Goal: Task Accomplishment & Management: Complete application form

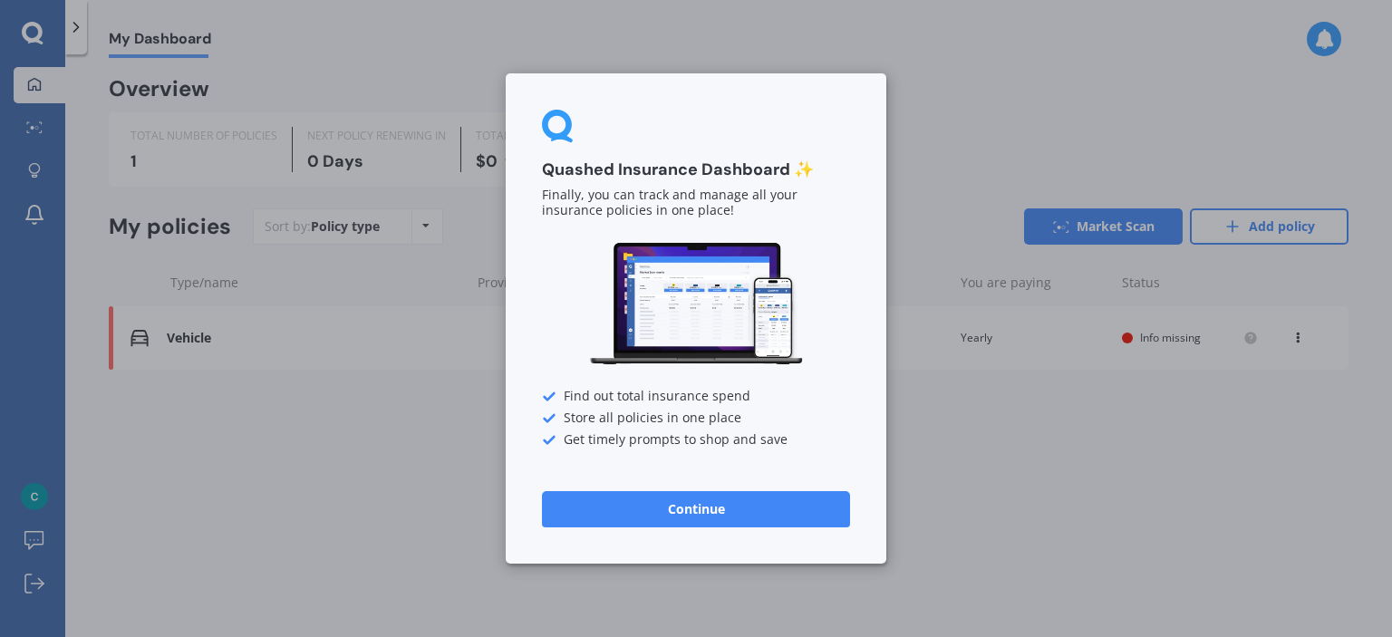
click at [771, 498] on button "Continue" at bounding box center [696, 509] width 308 height 36
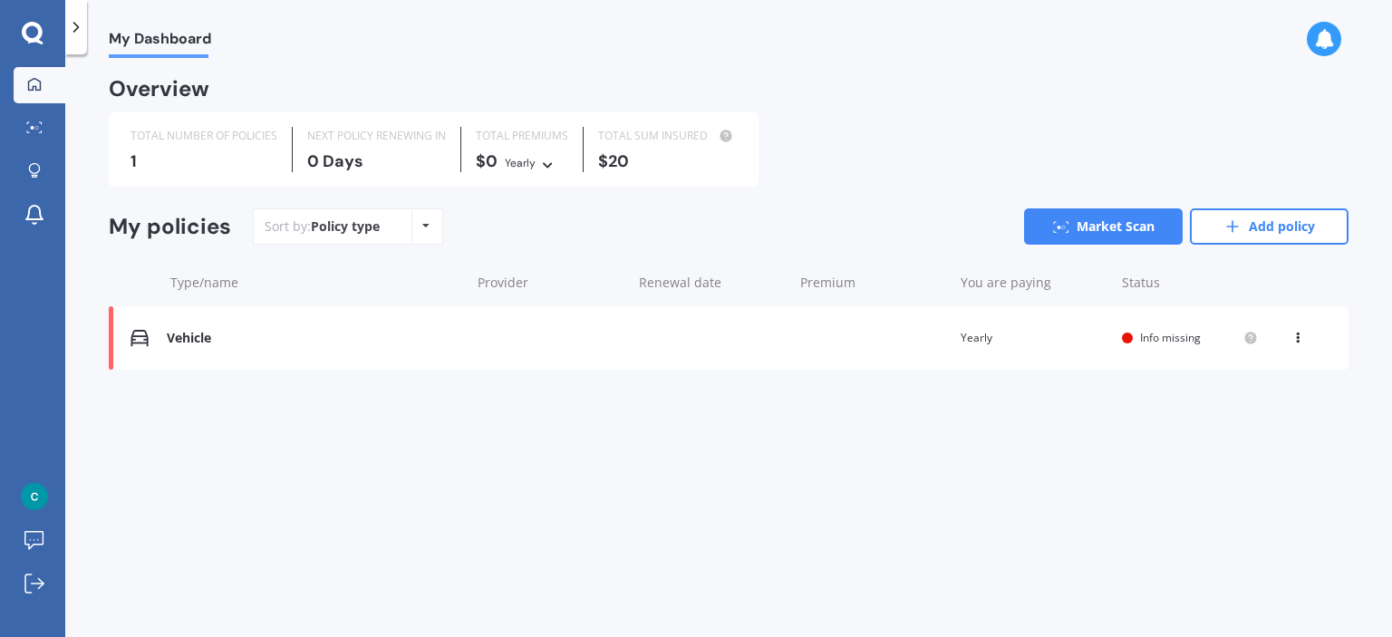
click at [546, 168] on icon at bounding box center [547, 162] width 13 height 11
click at [963, 204] on div "Overview TOTAL NUMBER OF POLICIES 1 NEXT POLICY RENEWING IN 0 Days TOTAL PREMIU…" at bounding box center [729, 246] width 1240 height 333
click at [201, 337] on div "Vehicle" at bounding box center [314, 338] width 294 height 15
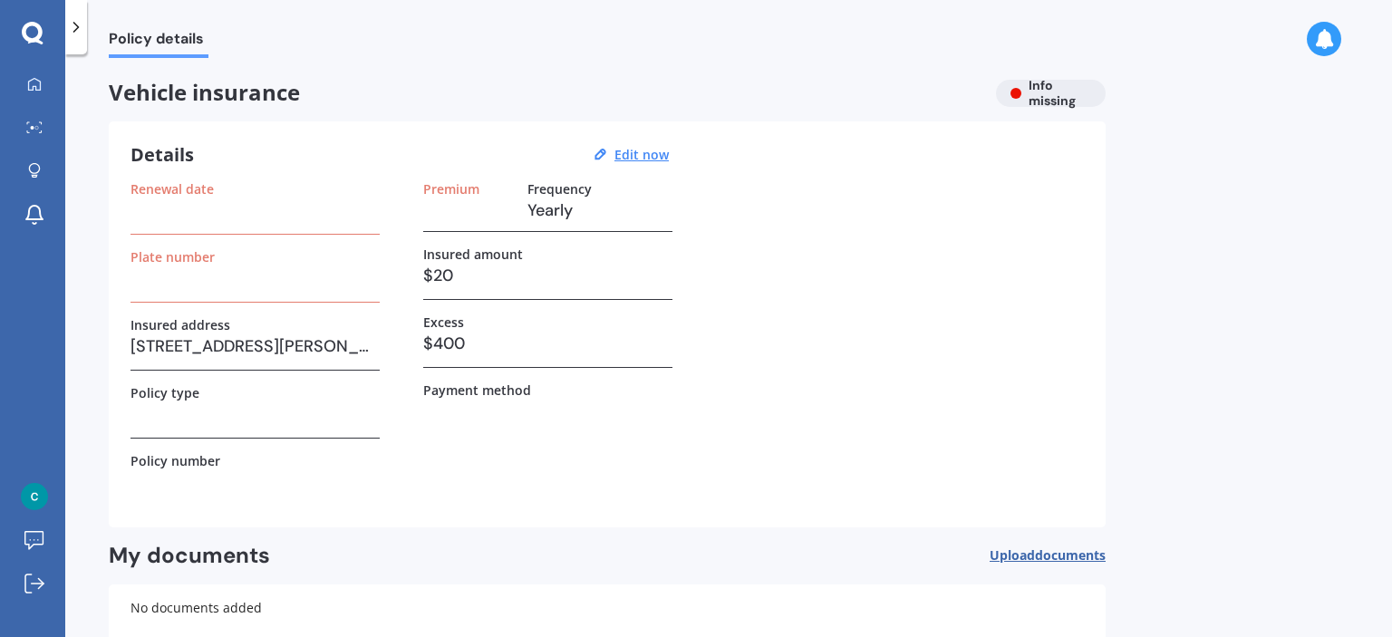
click at [267, 271] on h3 at bounding box center [254, 278] width 249 height 27
click at [190, 276] on h3 at bounding box center [254, 278] width 249 height 27
click at [208, 218] on h3 at bounding box center [254, 210] width 249 height 27
click at [226, 168] on div "Details Edit now Renewal date Plate number Insured address 100 Norman Lesser Dr…" at bounding box center [607, 324] width 997 height 406
click at [641, 157] on u "Edit now" at bounding box center [641, 154] width 54 height 17
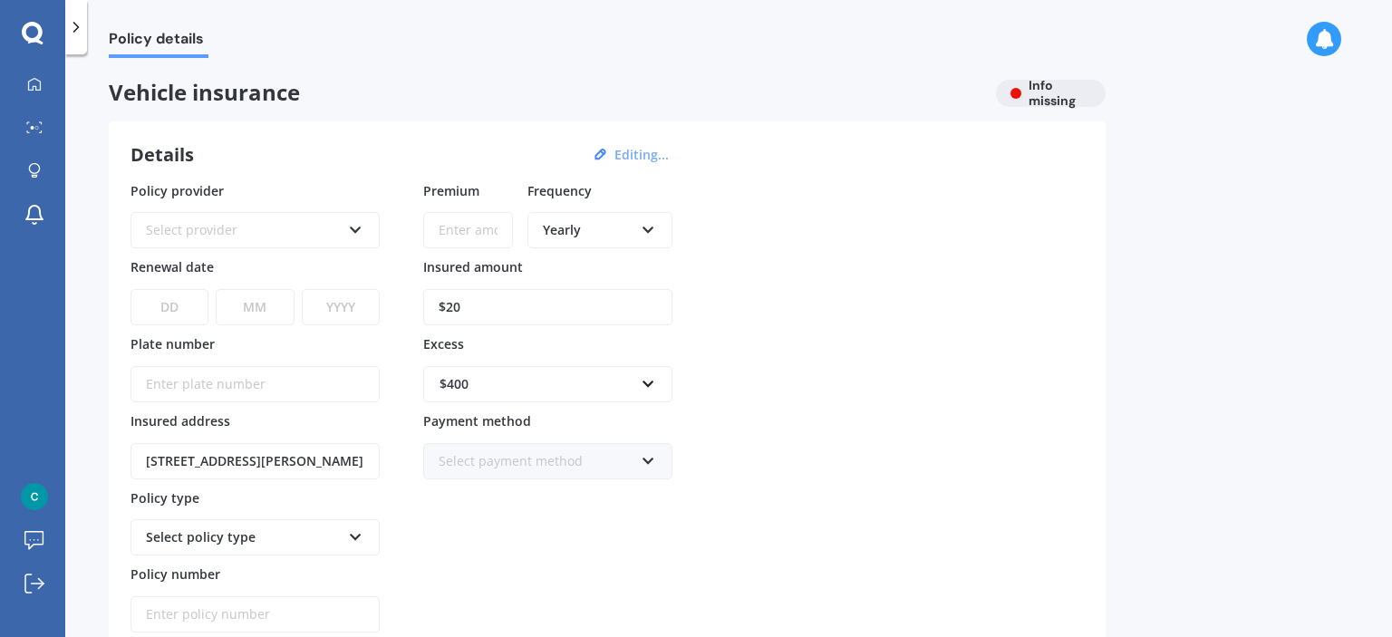
click at [299, 238] on div "Select provider" at bounding box center [243, 230] width 195 height 20
click at [381, 123] on div "Details Editing... Policy provider AA AA AMI AMP ANZ ASB Aioi Nissay Dowa Ando …" at bounding box center [607, 423] width 997 height 605
click at [351, 246] on div "AA AA AMI AMP ANZ ASB Aioi Nissay Dowa Ando Assurant Autosure BNZ Co-Operative …" at bounding box center [254, 230] width 249 height 36
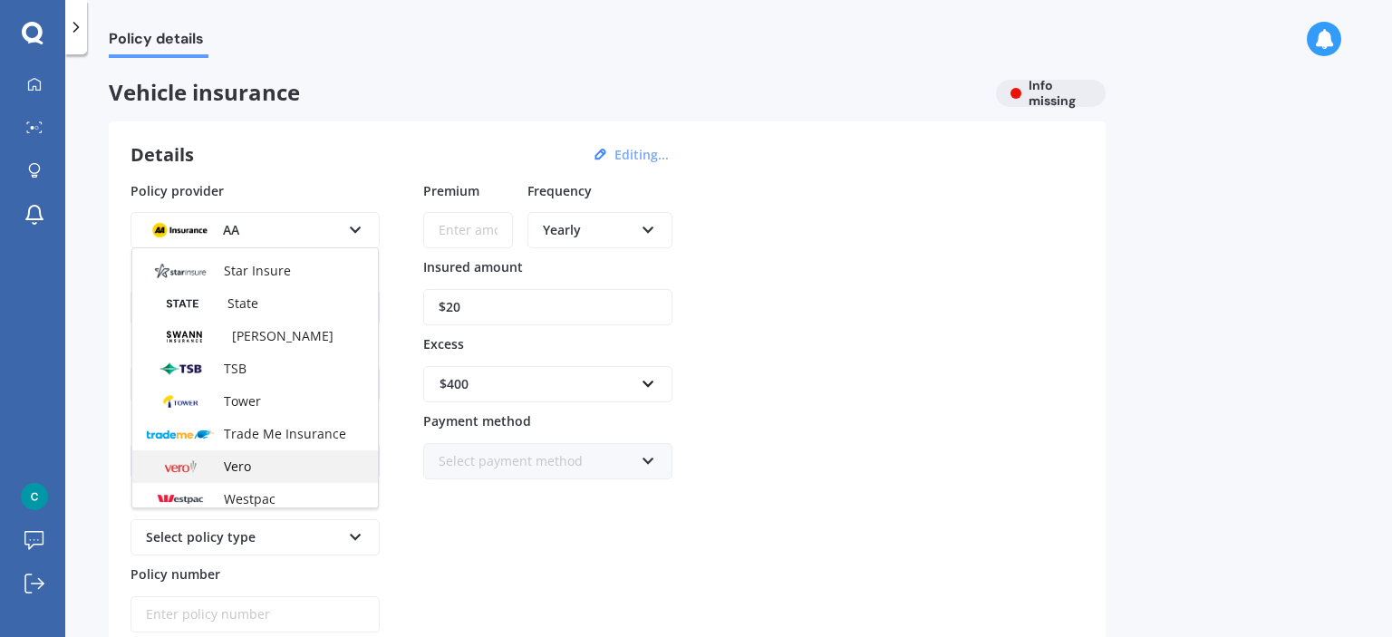
scroll to position [784, 0]
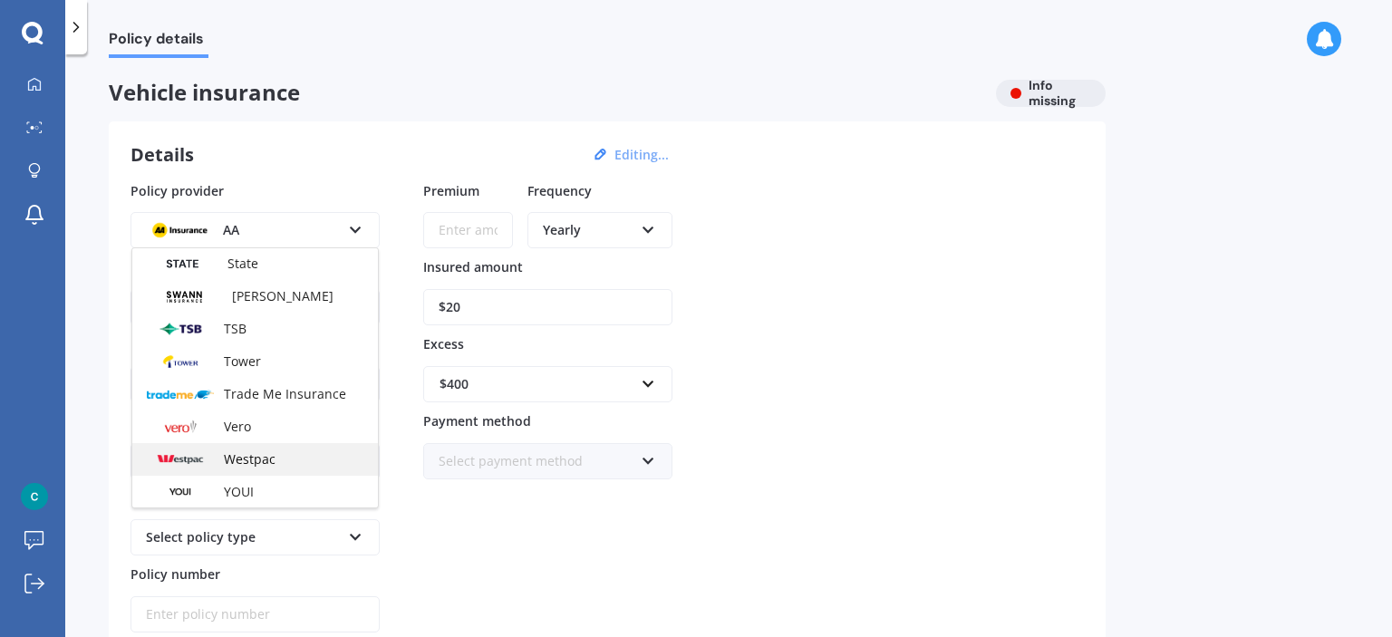
click at [300, 463] on div "Westpac" at bounding box center [255, 459] width 246 height 33
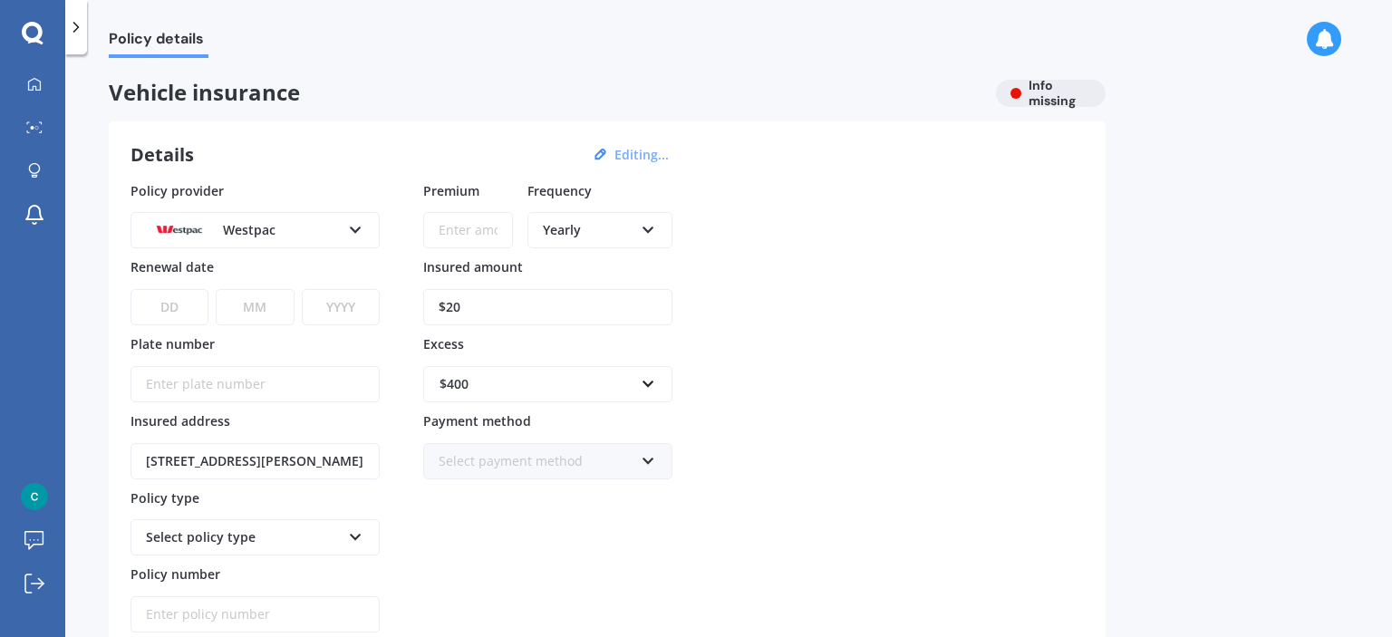
click at [168, 294] on select "DD 01 02 03 04 05 06 07 08 09 10 11 12 13 14 15 16 17 18 19 20 21 22 23 24 25 2…" at bounding box center [169, 307] width 78 height 36
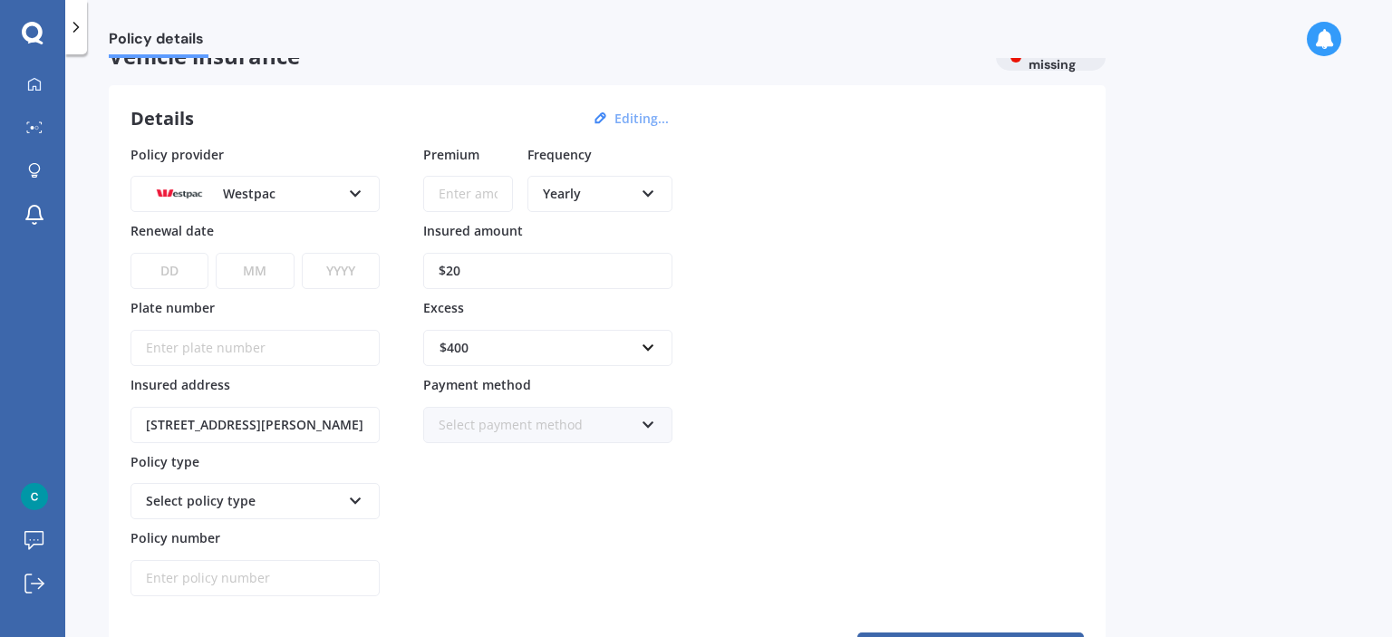
scroll to position [0, 0]
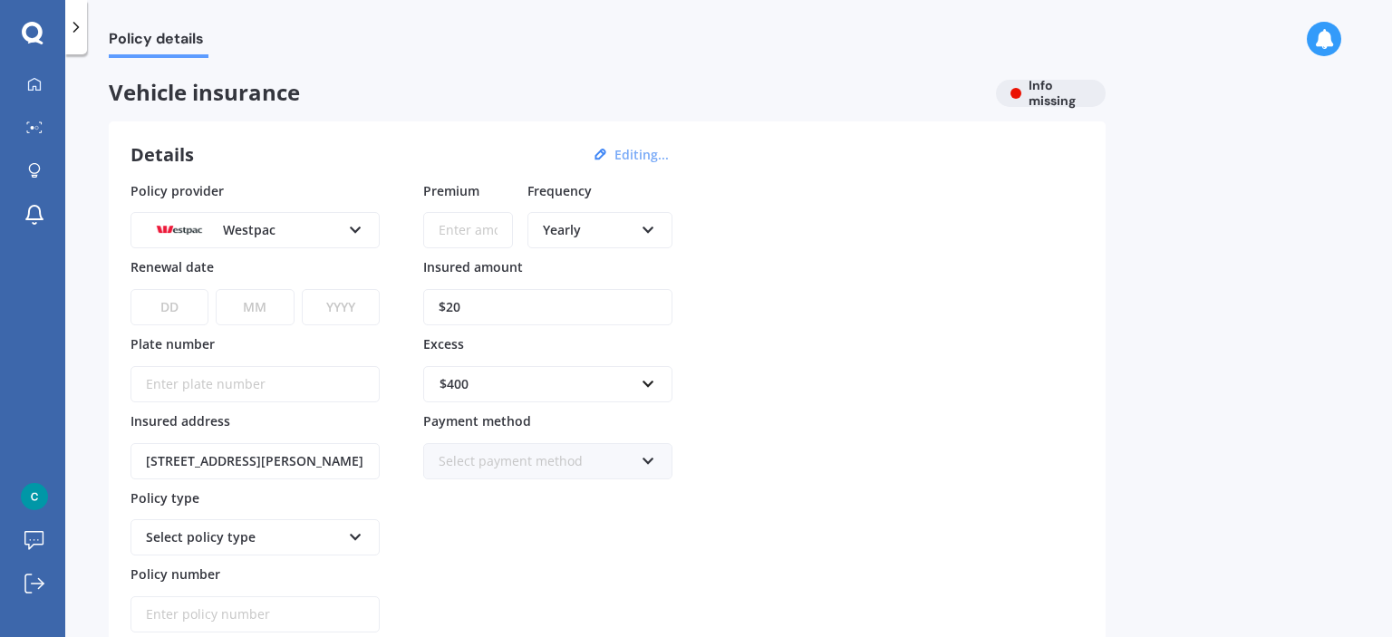
click at [217, 385] on input "Plate number" at bounding box center [254, 384] width 249 height 36
type input "PQC140"
click at [745, 630] on div "Policy provider Westpac AA AMI AMP ANZ ASB Aioi Nissay Dowa Ando Assurant Autos…" at bounding box center [606, 443] width 953 height 525
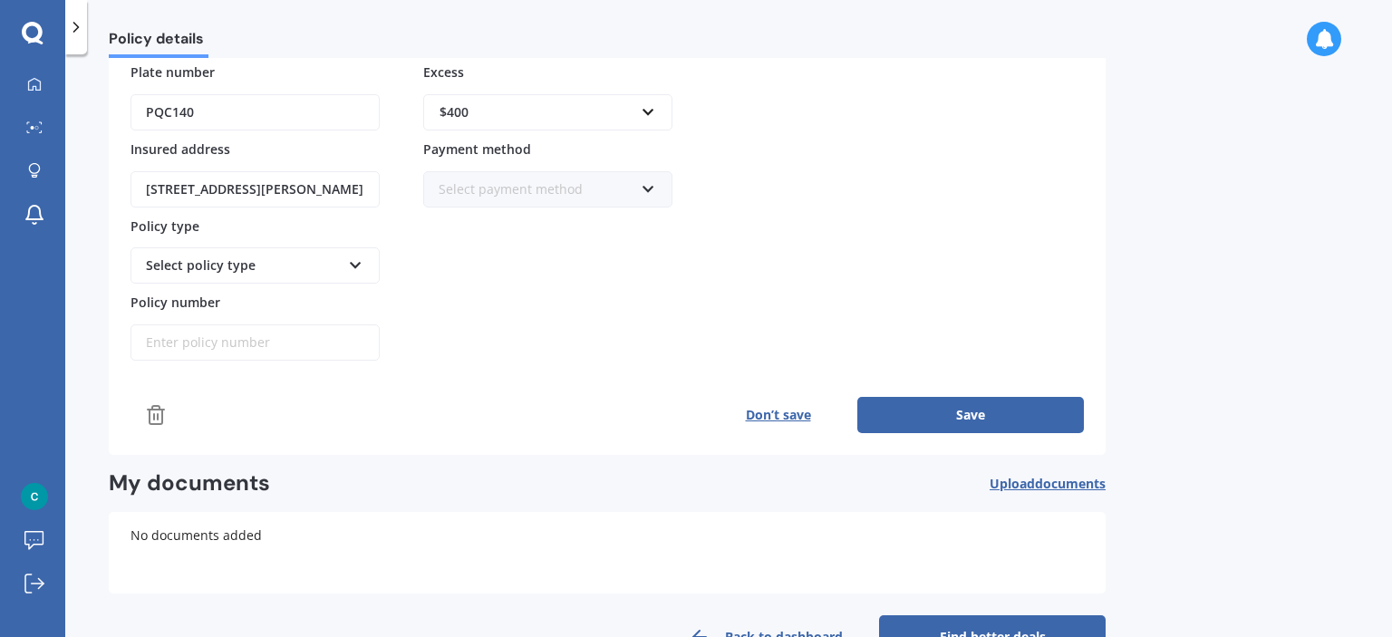
scroll to position [322, 0]
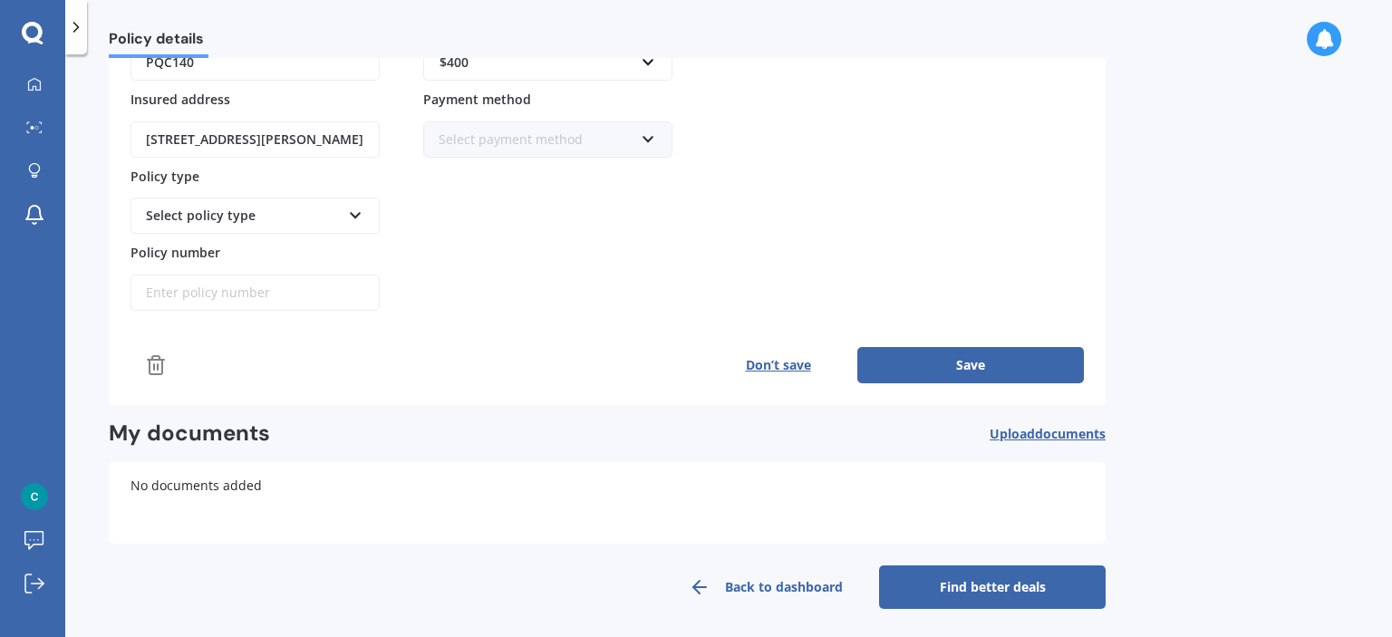
click at [343, 203] on div "Select policy type Third Party Third Party, Fire & Theft Comprehensive Full Cov…" at bounding box center [254, 216] width 249 height 36
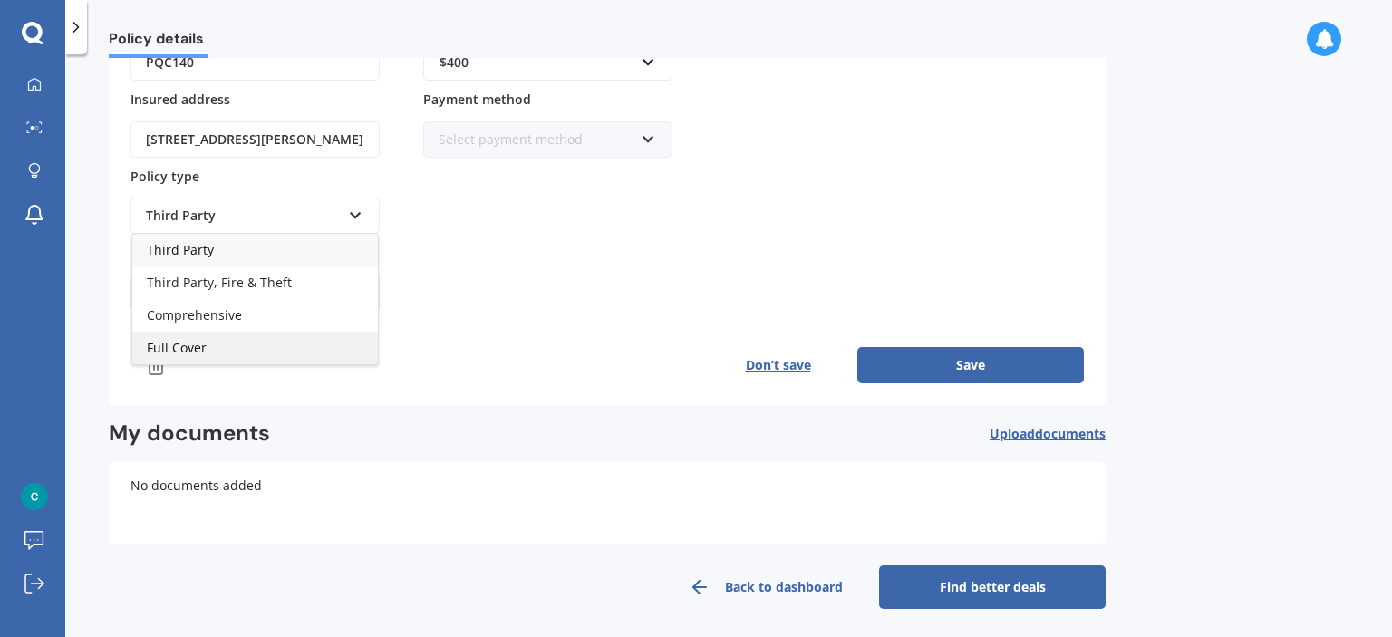
click at [250, 340] on div "Full Cover" at bounding box center [255, 348] width 246 height 33
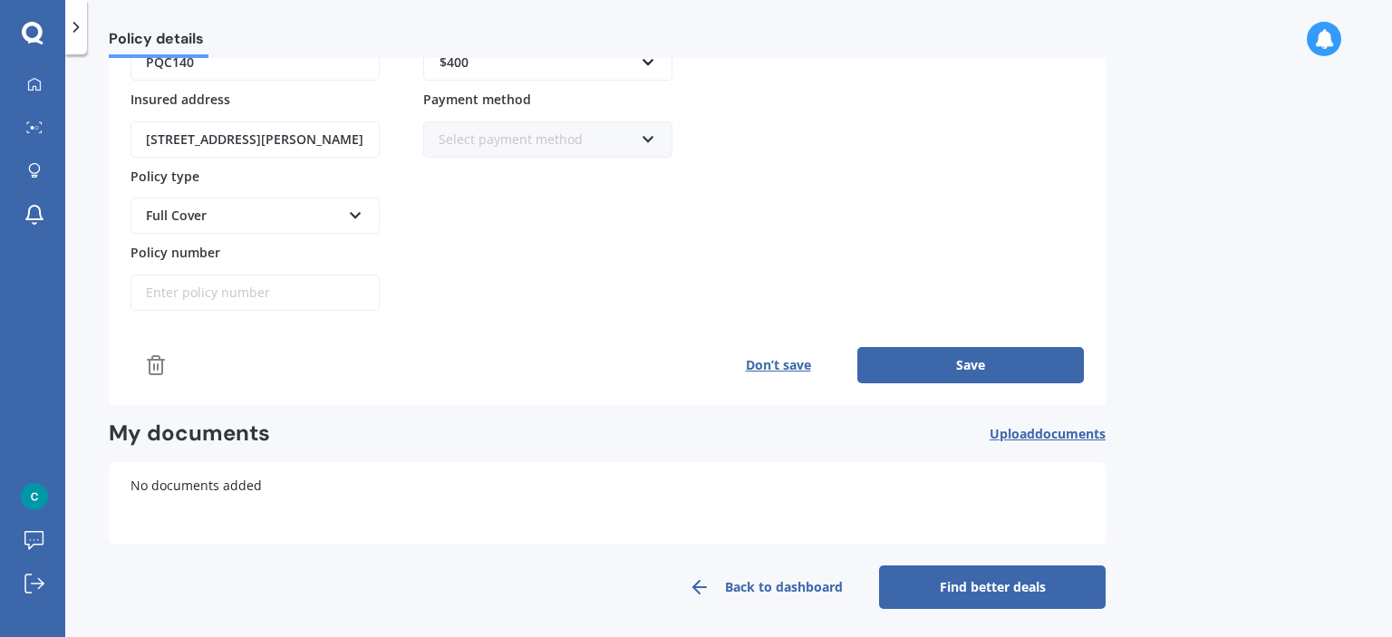
click at [1067, 359] on button "Save" at bounding box center [970, 365] width 227 height 36
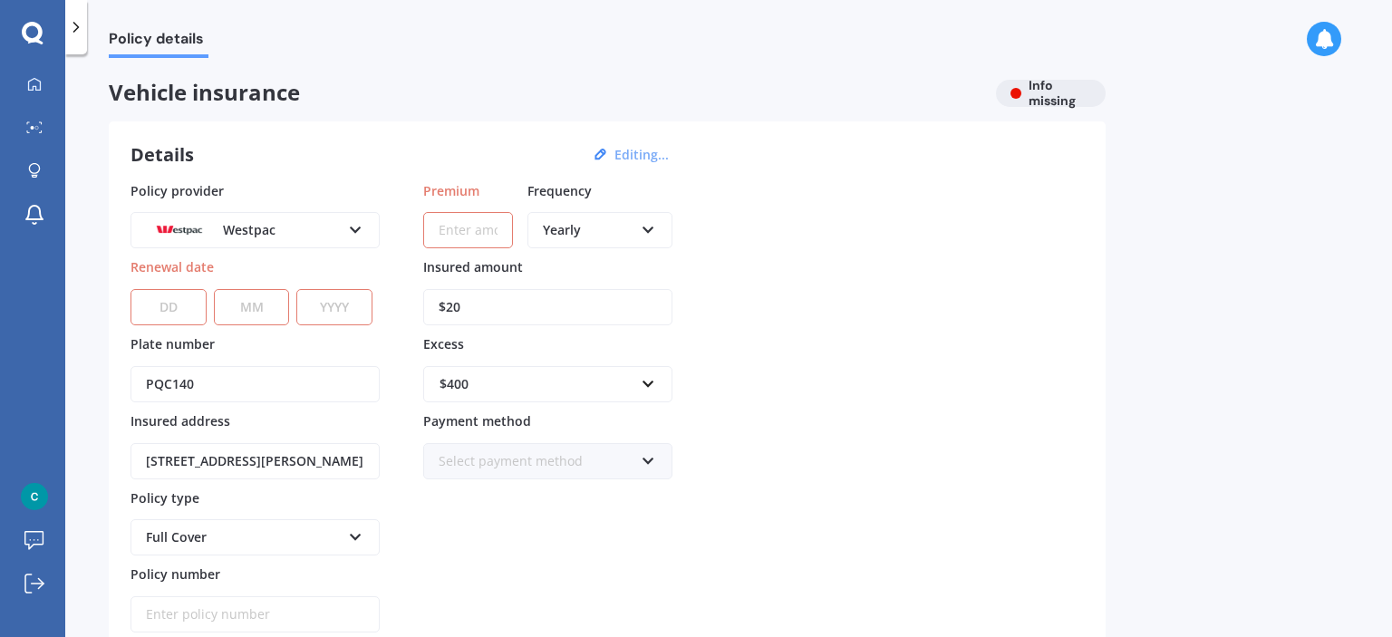
click at [469, 231] on input "Premium" at bounding box center [468, 230] width 90 height 36
click at [157, 314] on select "DD 01 02 03 04 05 06 07 08 09 10 11 12 13 14 15 16 17 18 19 20 21 22 23 24 25 2…" at bounding box center [168, 307] width 76 height 36
click at [1310, 430] on div "Policy details Vehicle insurance Info missing Details Editing... Policy provide…" at bounding box center [728, 349] width 1327 height 583
click at [342, 312] on select "YYYY 2027 2026 2025 2024 2023 2022 2021 2020 2019 2018 2017 2016 2015 2014 2013…" at bounding box center [334, 307] width 76 height 36
click at [1173, 318] on div "Policy details Vehicle insurance Info missing Details Editing... Policy provide…" at bounding box center [728, 349] width 1327 height 583
